Goal: Complete application form

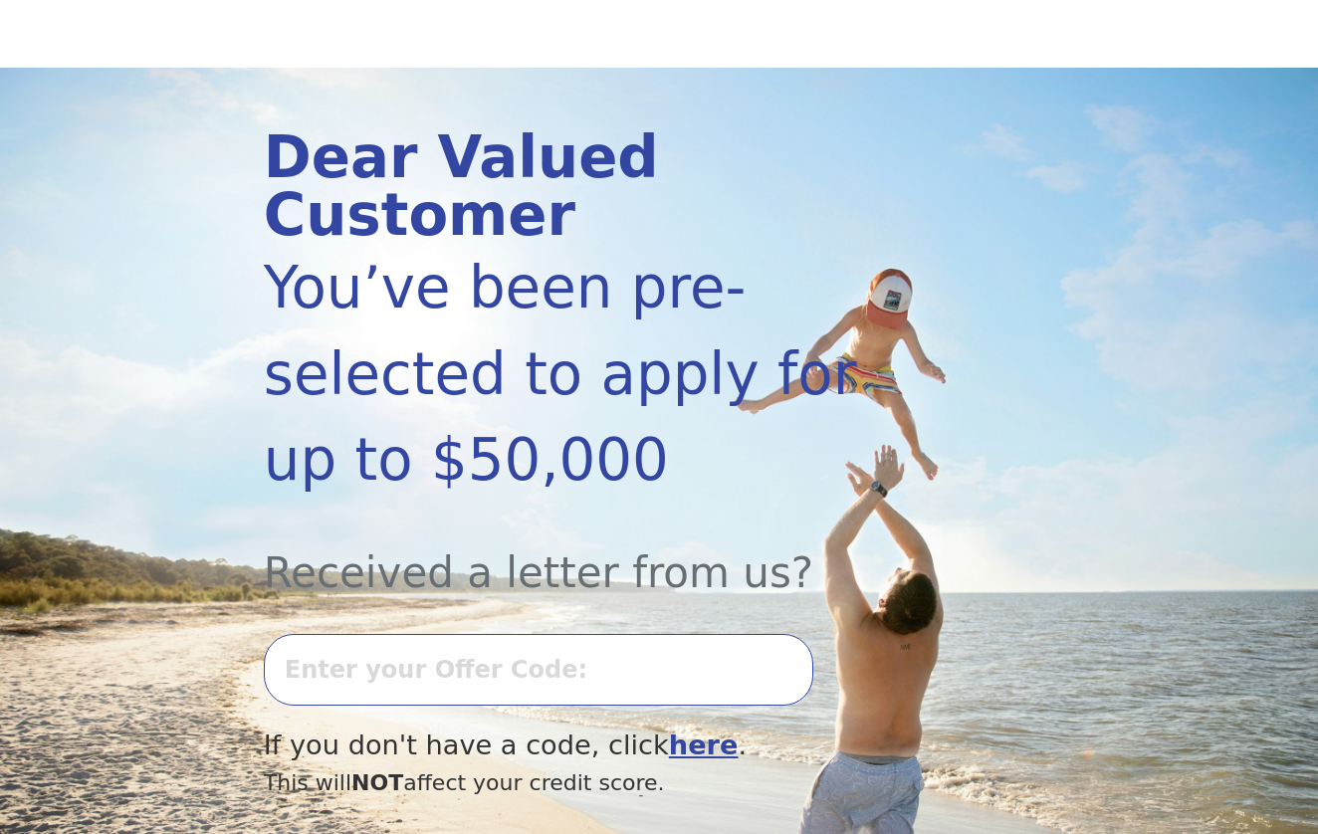
scroll to position [149, 0]
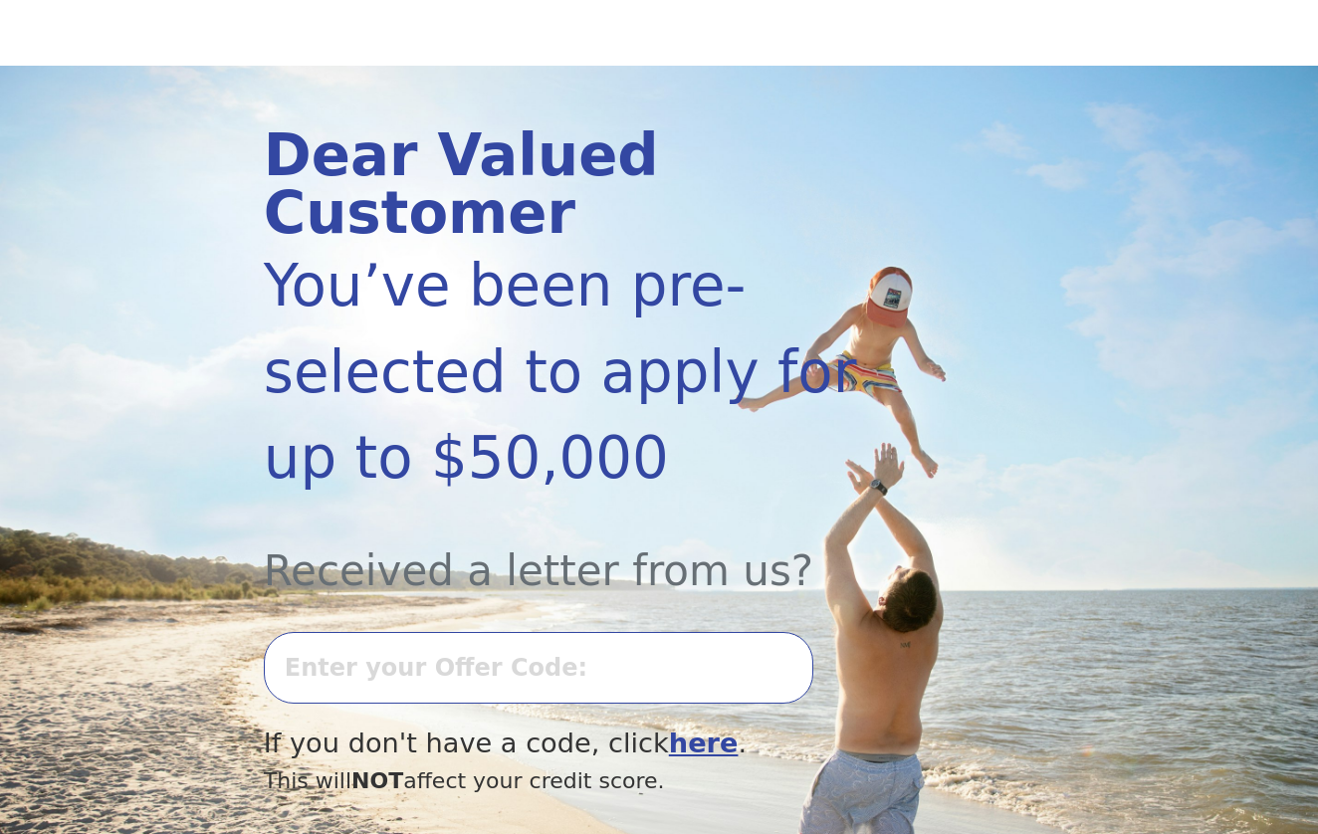
click at [593, 632] on input "text" at bounding box center [539, 668] width 550 height 72
type input "0806K531406"
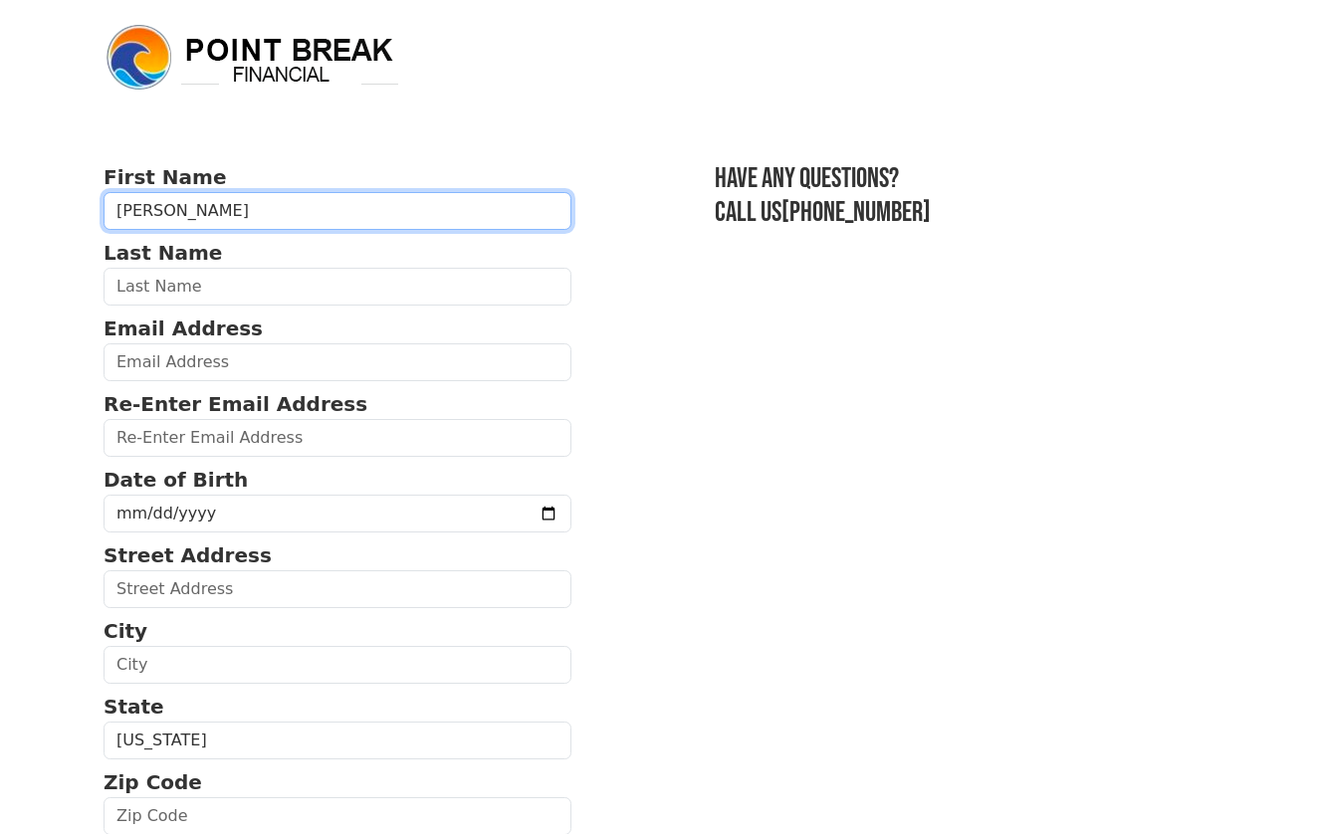
type input "Jesse"
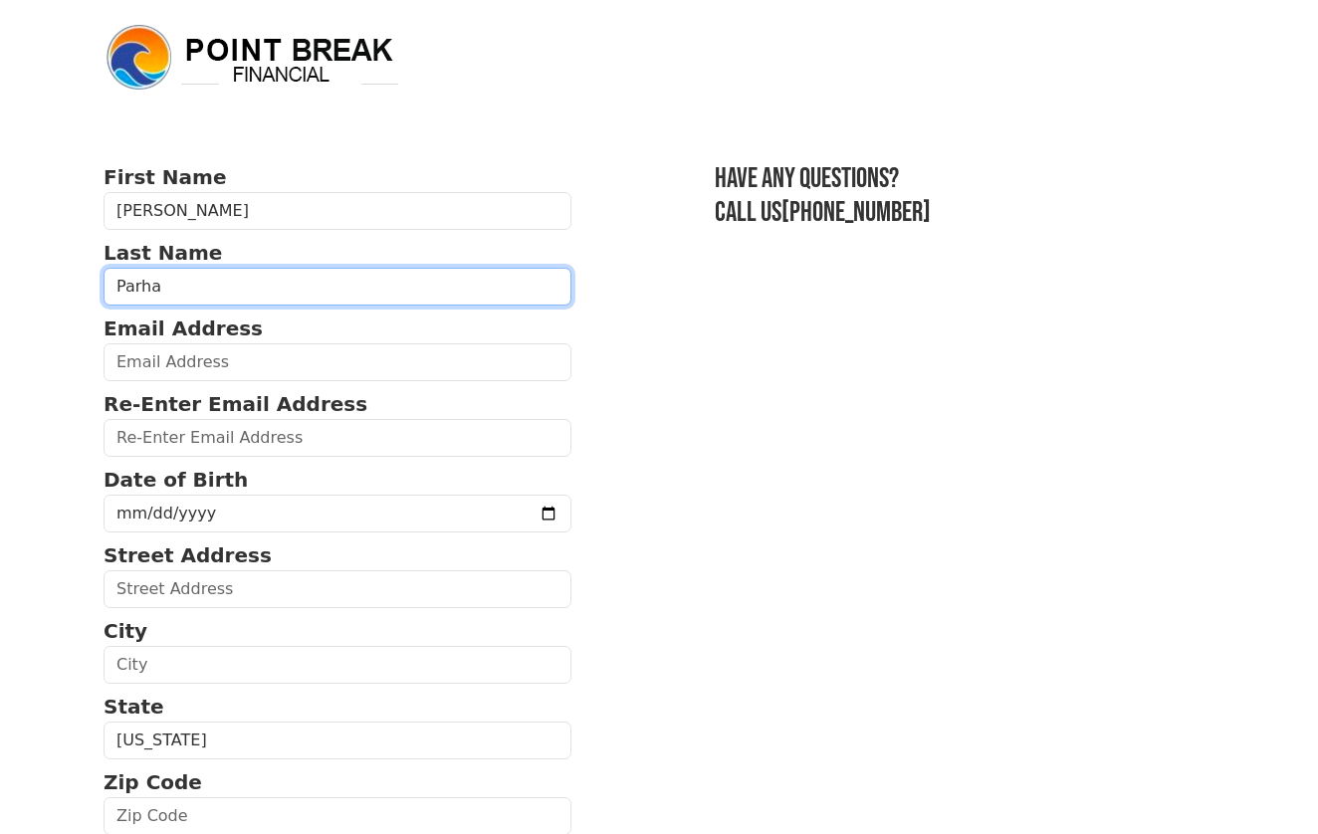
type input "Parham"
